Goal: Task Accomplishment & Management: Use online tool/utility

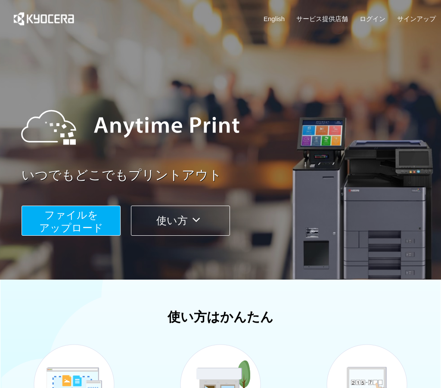
drag, startPoint x: 100, startPoint y: 217, endPoint x: 104, endPoint y: 213, distance: 5.8
click at [102, 216] on button "ファイルを ​​アップロード" at bounding box center [71, 221] width 99 height 30
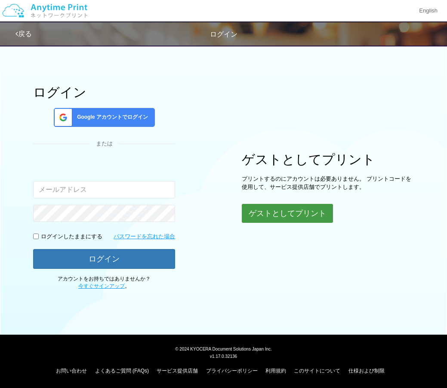
click at [272, 215] on button "ゲストとしてプリント" at bounding box center [287, 213] width 91 height 19
click at [298, 211] on button "ゲストとしてプリント" at bounding box center [287, 213] width 91 height 19
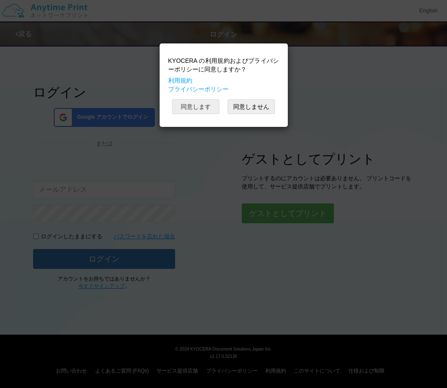
click at [217, 108] on button "同意します" at bounding box center [195, 106] width 47 height 15
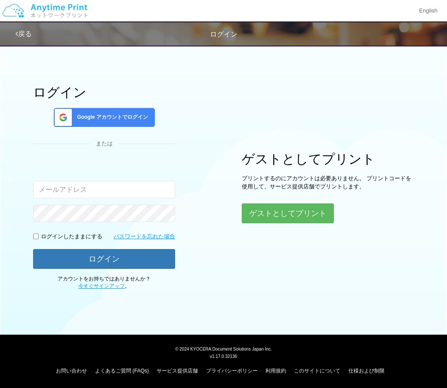
click at [217, 108] on div "KYOCERA の利用規約およびプライバシーポリシーに同意しますか？ 利用規約 プライバシーポリシー 同意します 同意しません" at bounding box center [223, 194] width 447 height 388
click at [285, 204] on button "ゲストとしてプリント" at bounding box center [287, 213] width 91 height 19
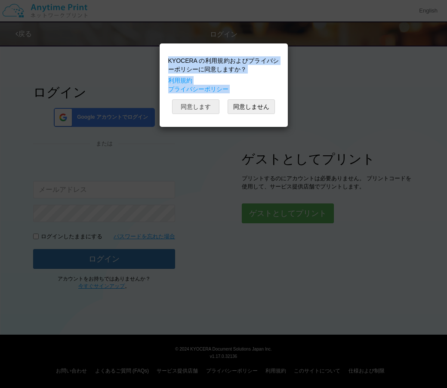
click at [206, 108] on button "同意します" at bounding box center [195, 106] width 47 height 15
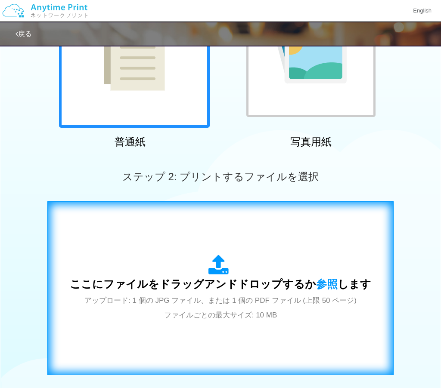
scroll to position [172, 0]
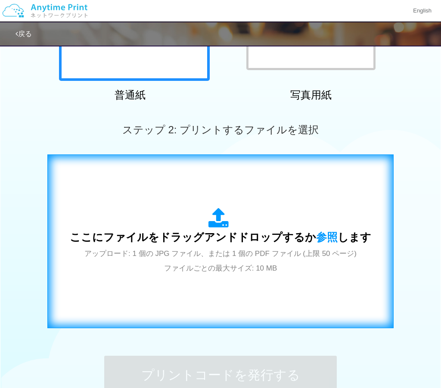
click at [244, 255] on span "アップロード: 1 個の JPG ファイル、または 1 個の PDF ファイル (上限 50 ページ) ファイルごとの最大サイズ: 10 MB" at bounding box center [220, 261] width 272 height 23
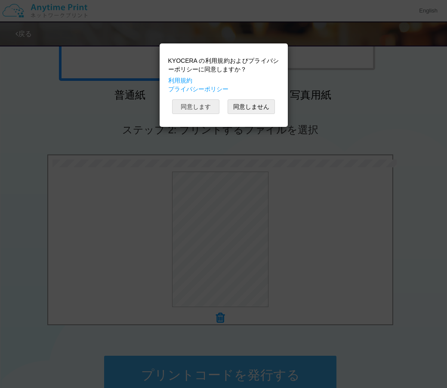
click at [210, 108] on button "同意します" at bounding box center [195, 106] width 47 height 15
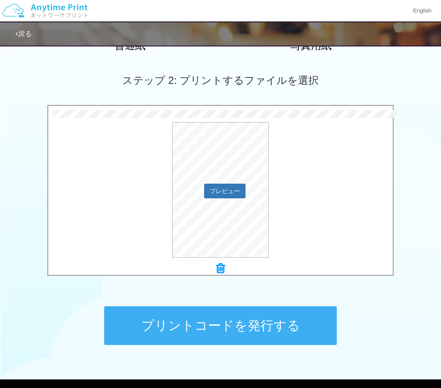
scroll to position [258, 0]
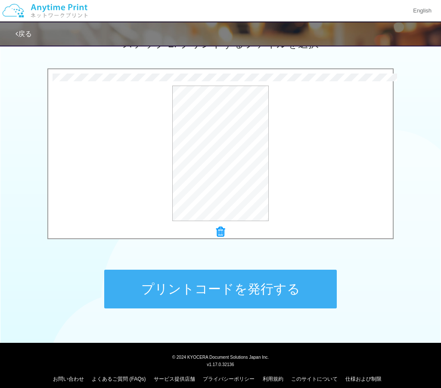
click at [296, 285] on button "プリントコードを発行する" at bounding box center [220, 289] width 232 height 39
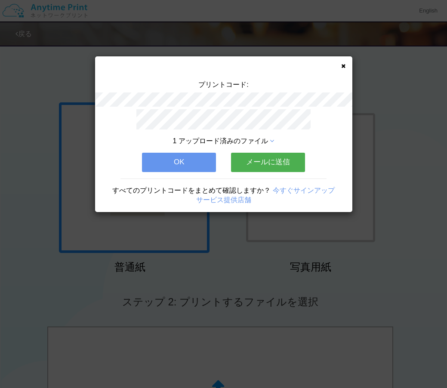
click at [179, 162] on button "OK" at bounding box center [179, 162] width 74 height 19
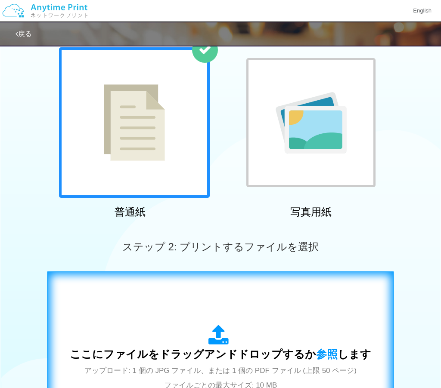
scroll to position [129, 0]
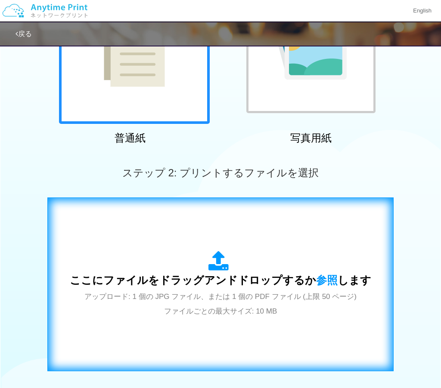
click at [204, 243] on div "ここにファイルをドラッグアンドドロップするか 参照 します アップロード: 1 個の JPG ファイル、または 1 個の PDF ファイル (上限 50 ペー…" at bounding box center [220, 285] width 328 height 156
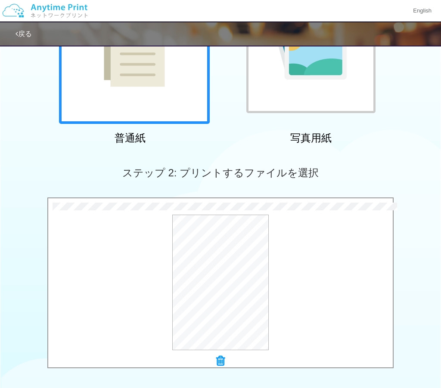
scroll to position [215, 0]
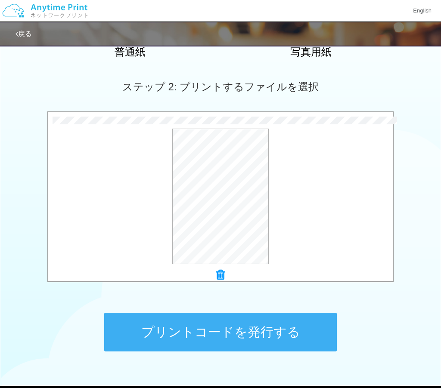
click at [239, 328] on button "プリントコードを発行する" at bounding box center [220, 332] width 232 height 39
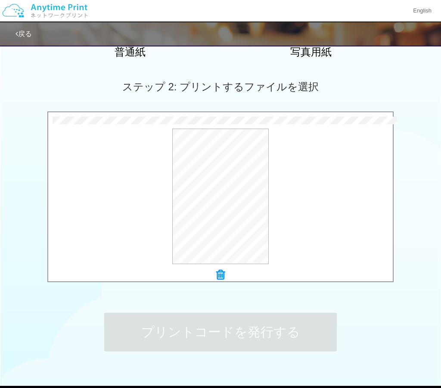
scroll to position [0, 0]
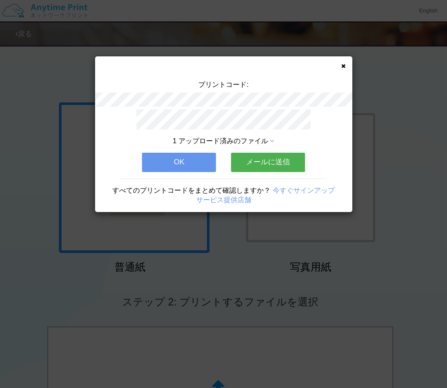
click at [199, 168] on button "OK" at bounding box center [179, 162] width 74 height 19
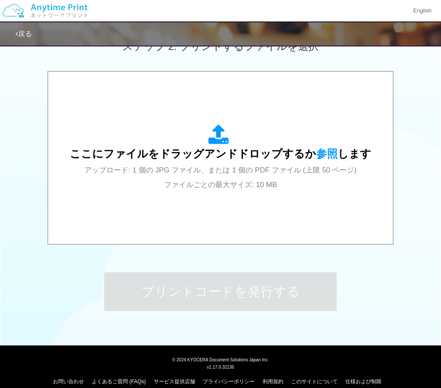
scroll to position [267, 0]
